Goal: Find specific page/section

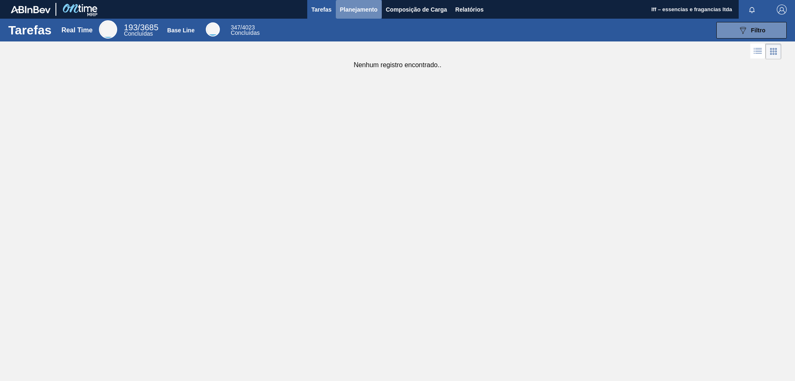
click at [350, 14] on span "Planejamento" at bounding box center [359, 10] width 38 height 10
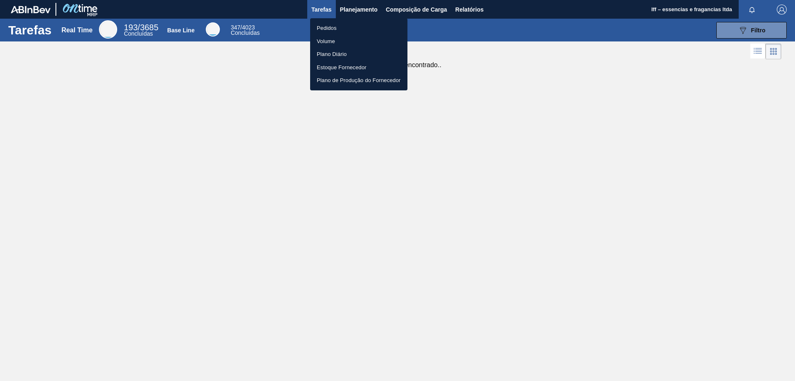
click at [341, 31] on li "Pedidos" at bounding box center [358, 28] width 97 height 13
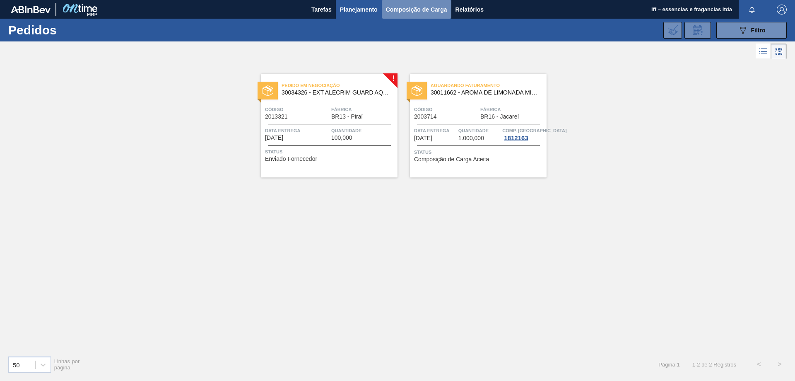
click at [408, 12] on span "Composição de Carga" at bounding box center [416, 10] width 61 height 10
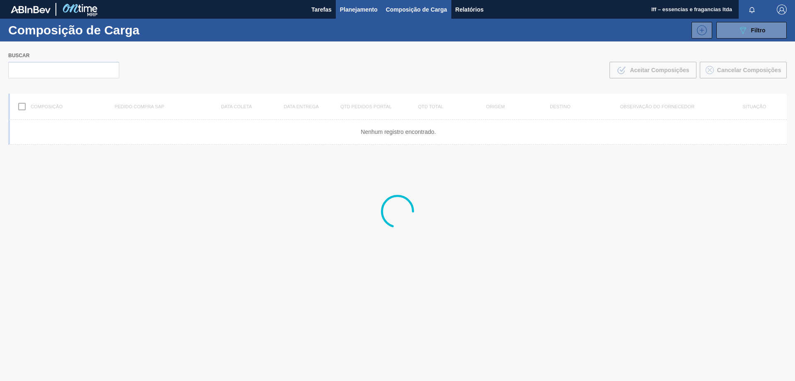
click at [355, 11] on span "Planejamento" at bounding box center [359, 10] width 38 height 10
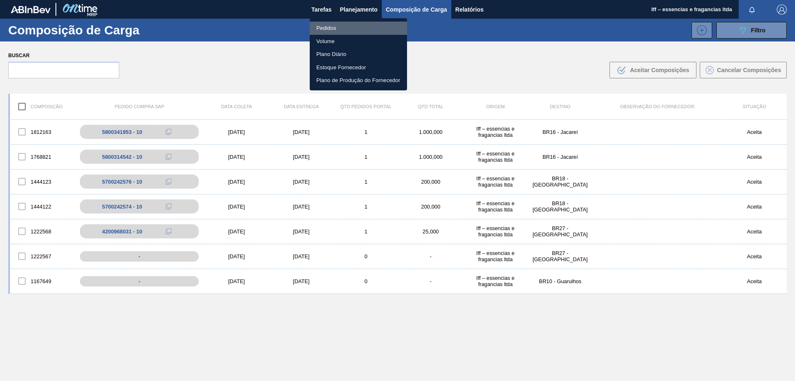
click at [329, 27] on li "Pedidos" at bounding box center [358, 28] width 97 height 13
